Goal: Find specific page/section: Find specific page/section

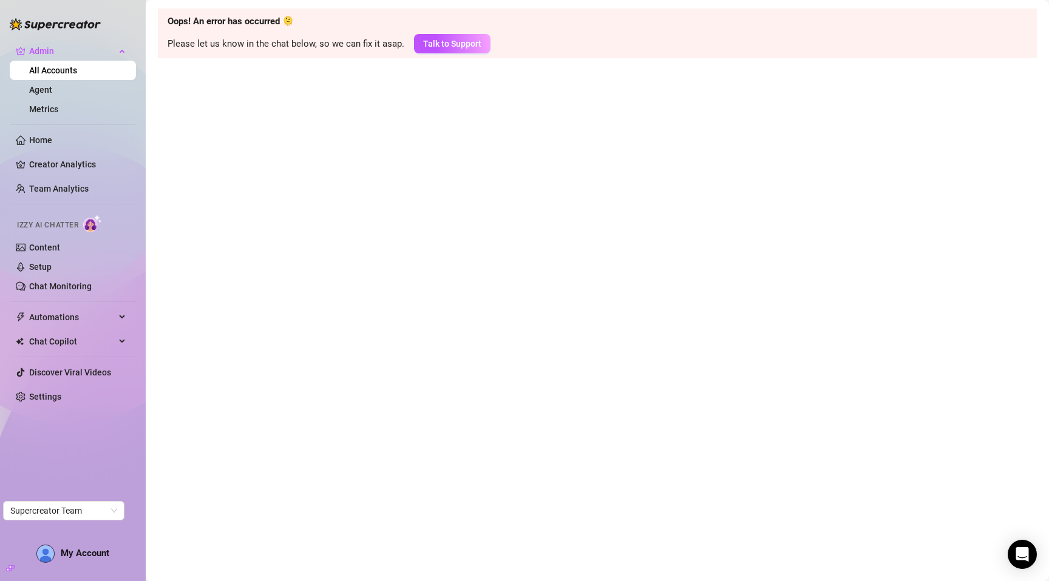
click at [218, 175] on main "Oops! An error has occurred 🫠 Please let us know in the chat below, so we can f…" at bounding box center [597, 290] width 903 height 581
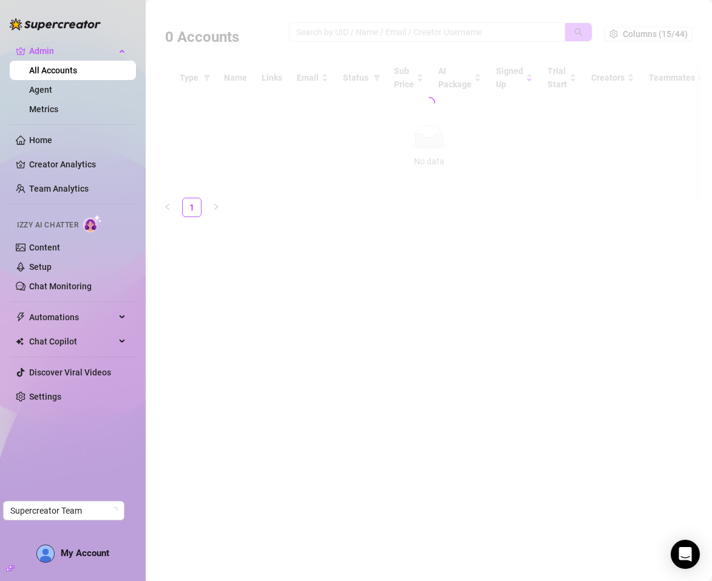
click at [509, 231] on main "0 Accounts Columns (15/44) Type Name Links Email Status Sub Price AI Package Si…" at bounding box center [429, 290] width 566 height 581
click at [468, 320] on main "0 Accounts Columns (15/44) Type Name Links Email Status Sub Price AI Package Si…" at bounding box center [429, 290] width 566 height 581
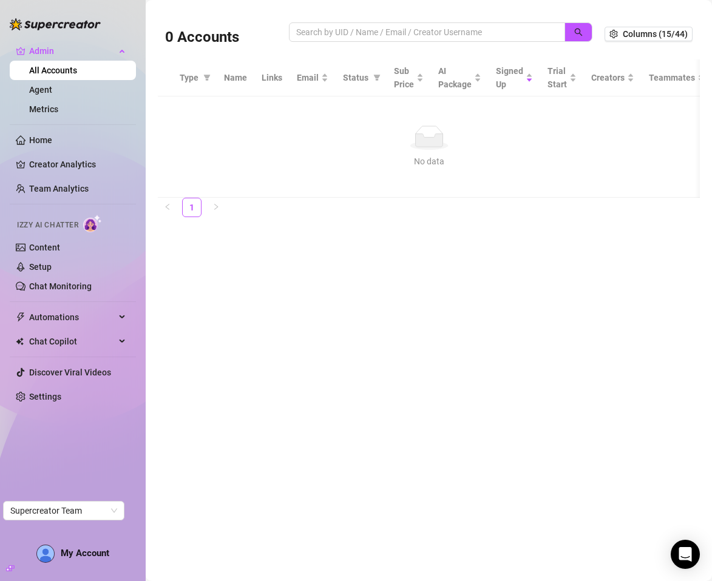
click at [301, 281] on main "0 Accounts Columns (15/44) Type Name Links Email Status Sub Price AI Package Si…" at bounding box center [429, 290] width 566 height 581
click at [305, 279] on main "0 Accounts Columns (15/44) Type Name Links Email Status Sub Price AI Package Si…" at bounding box center [429, 290] width 566 height 581
